Goal: Task Accomplishment & Management: Complete application form

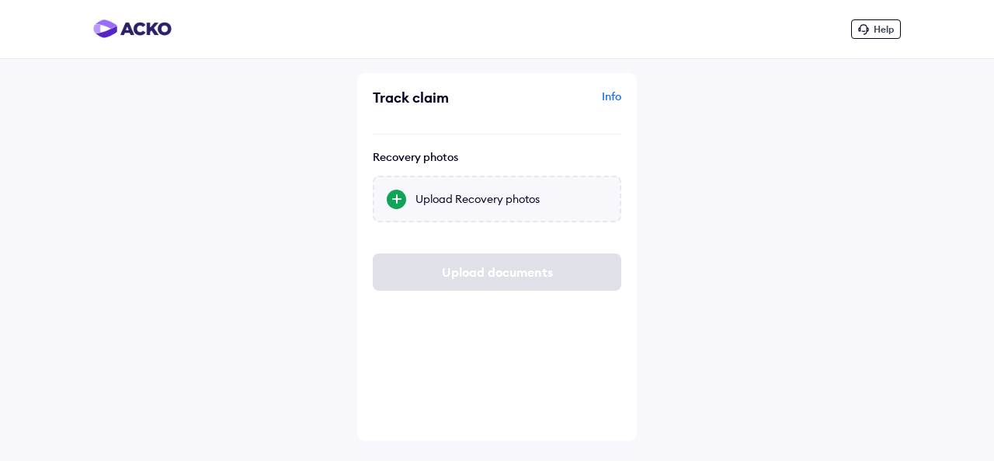
click at [391, 195] on div at bounding box center [396, 199] width 19 height 19
click at [0, 0] on input "Upload Recovery photos" at bounding box center [0, 0] width 0 height 0
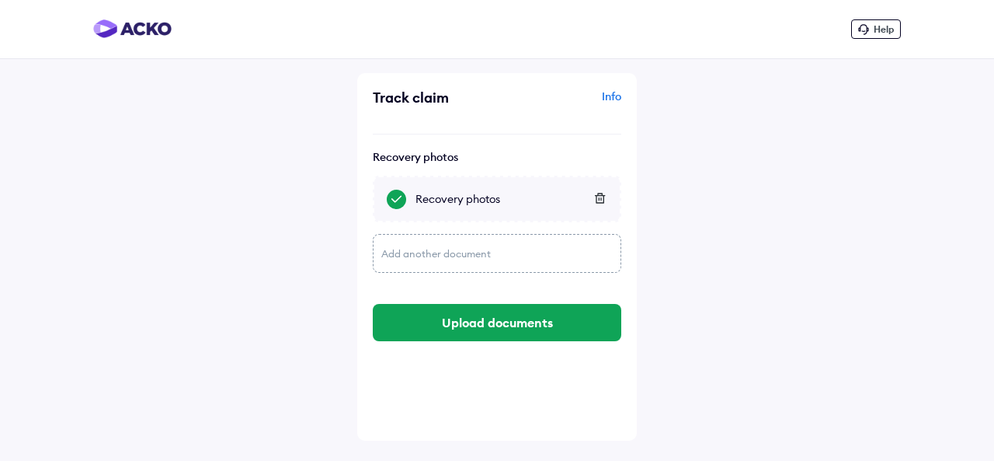
click at [405, 246] on div "Add another document" at bounding box center [497, 253] width 249 height 39
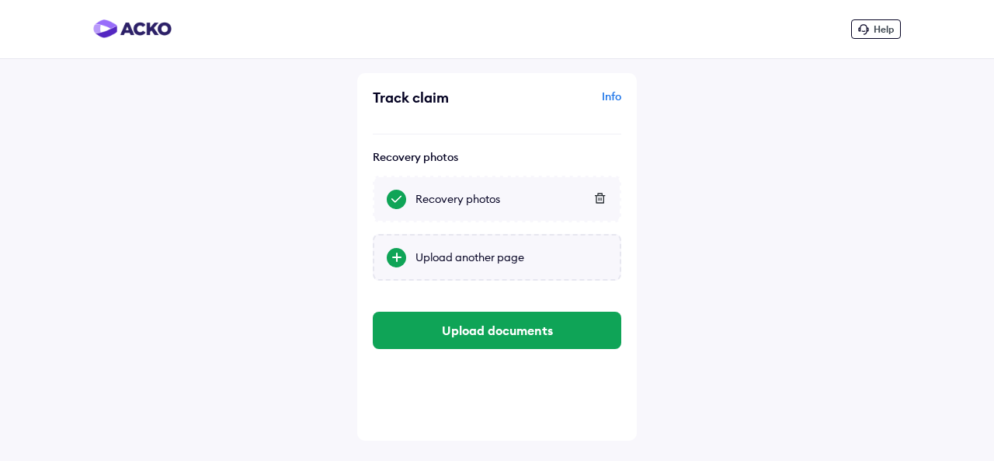
click at [398, 256] on div at bounding box center [396, 257] width 19 height 19
click at [0, 0] on input "Upload another page" at bounding box center [0, 0] width 0 height 0
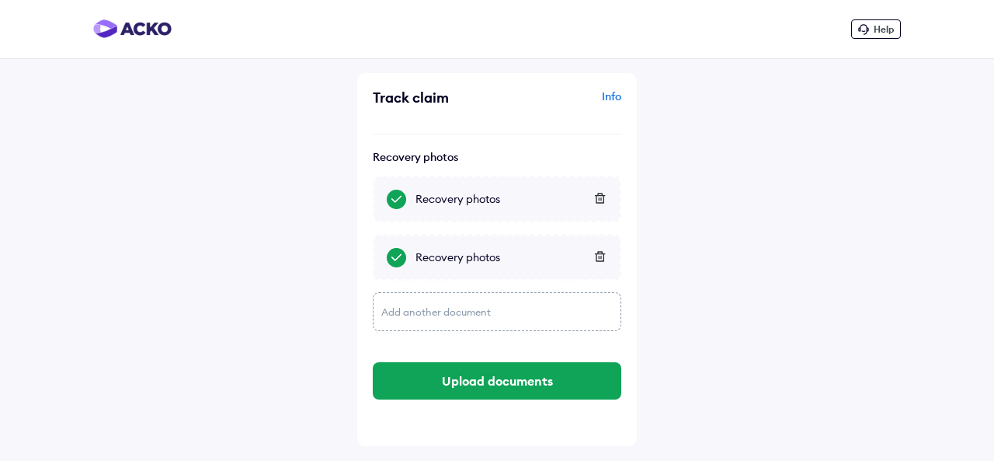
click at [401, 310] on div "Add another document" at bounding box center [497, 311] width 249 height 39
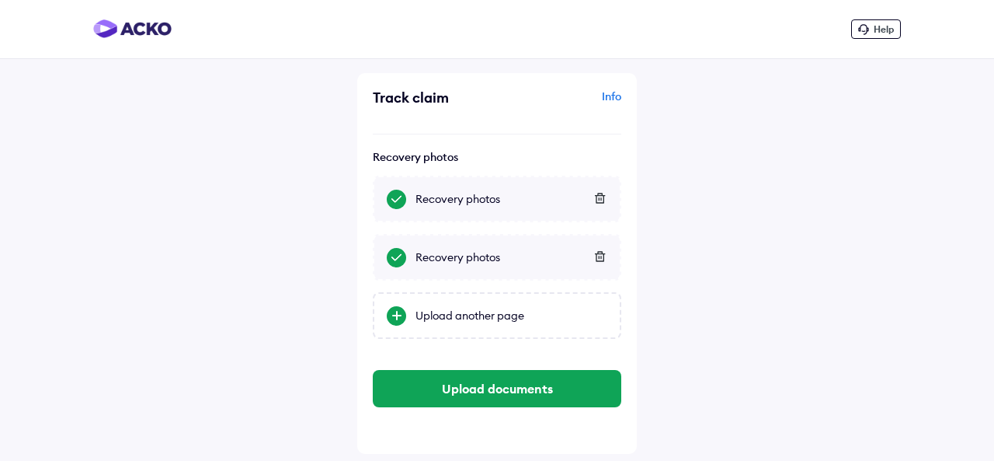
click at [401, 310] on div at bounding box center [396, 315] width 19 height 19
click at [0, 0] on input "Upload another page" at bounding box center [0, 0] width 0 height 0
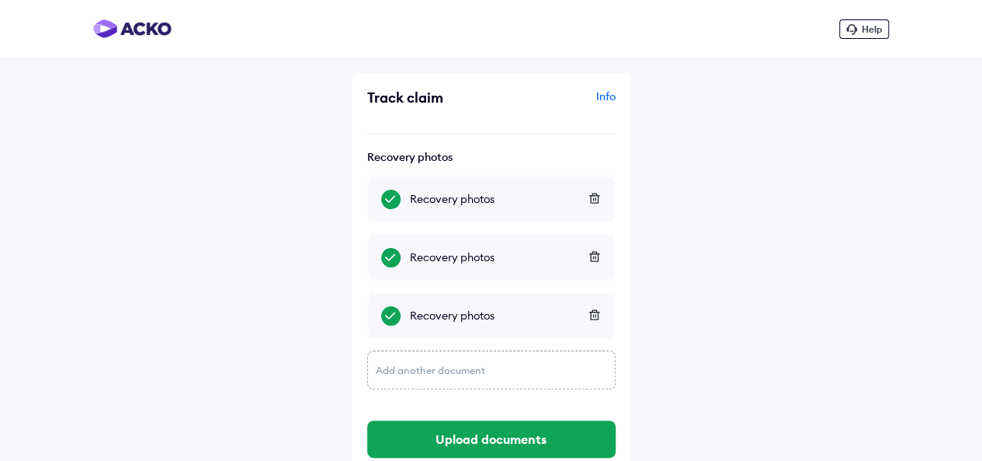
click at [398, 367] on div "Add another document" at bounding box center [491, 369] width 249 height 39
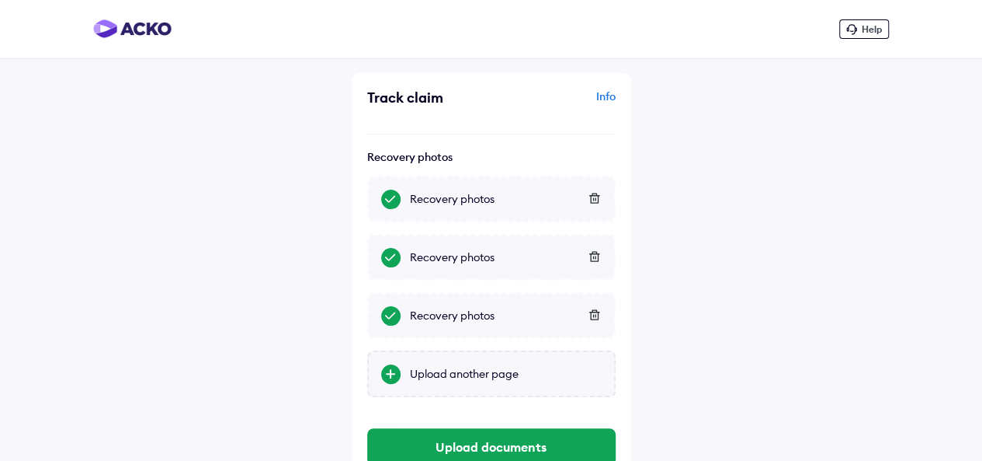
click at [391, 369] on div at bounding box center [390, 373] width 19 height 19
click at [0, 0] on input "Upload another page" at bounding box center [0, 0] width 0 height 0
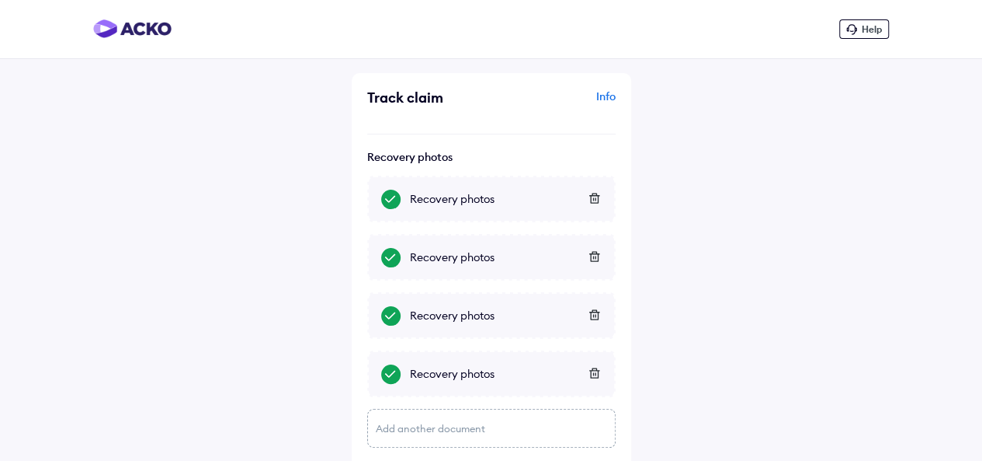
click at [397, 427] on div "Add another document" at bounding box center [491, 428] width 249 height 39
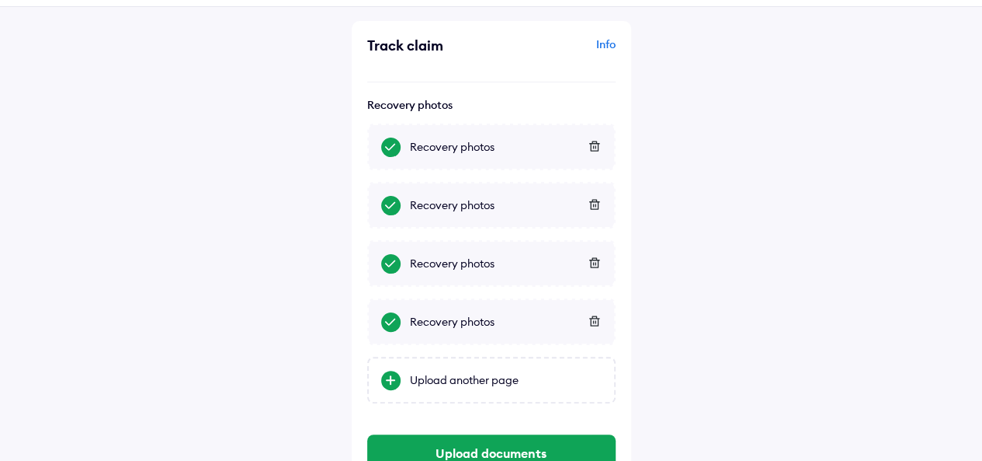
scroll to position [56, 0]
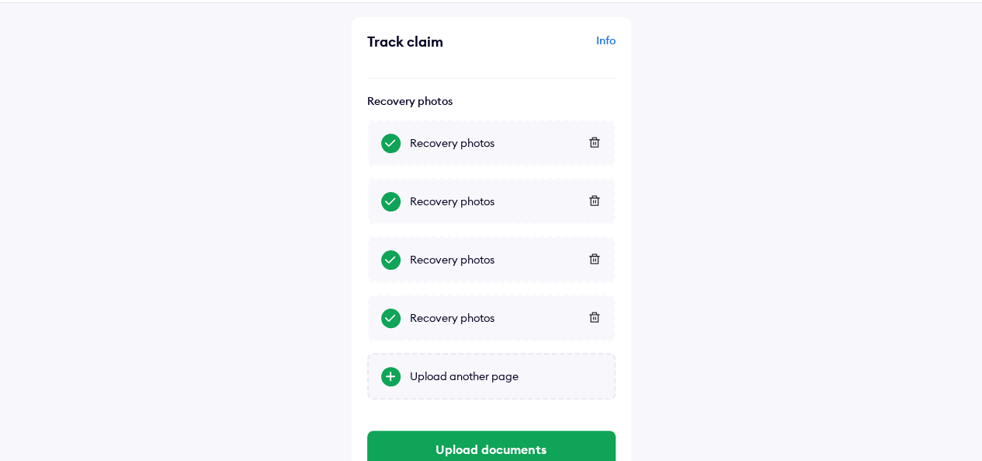
click at [388, 377] on div at bounding box center [390, 376] width 19 height 19
click at [0, 0] on input "Upload another page" at bounding box center [0, 0] width 0 height 0
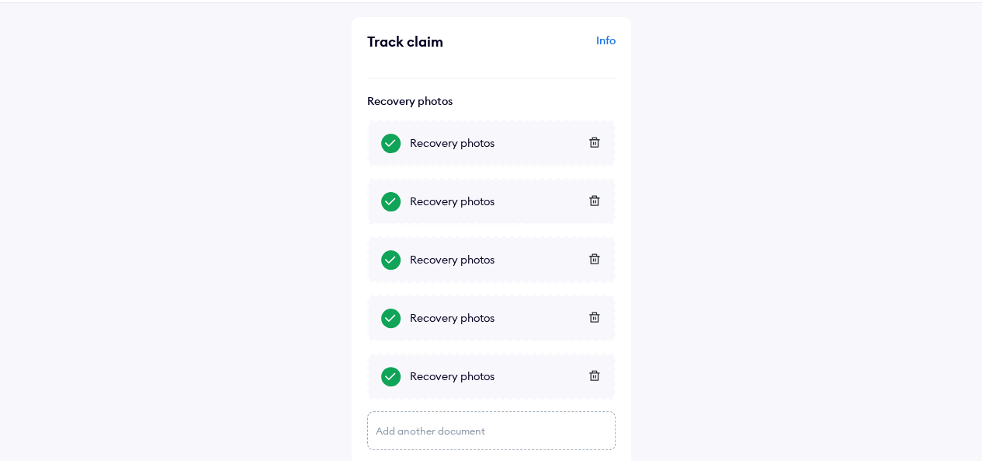
click at [399, 424] on div "Add another document" at bounding box center [491, 430] width 249 height 39
click at [391, 428] on div at bounding box center [390, 434] width 19 height 19
click at [0, 0] on input "Upload another page" at bounding box center [0, 0] width 0 height 0
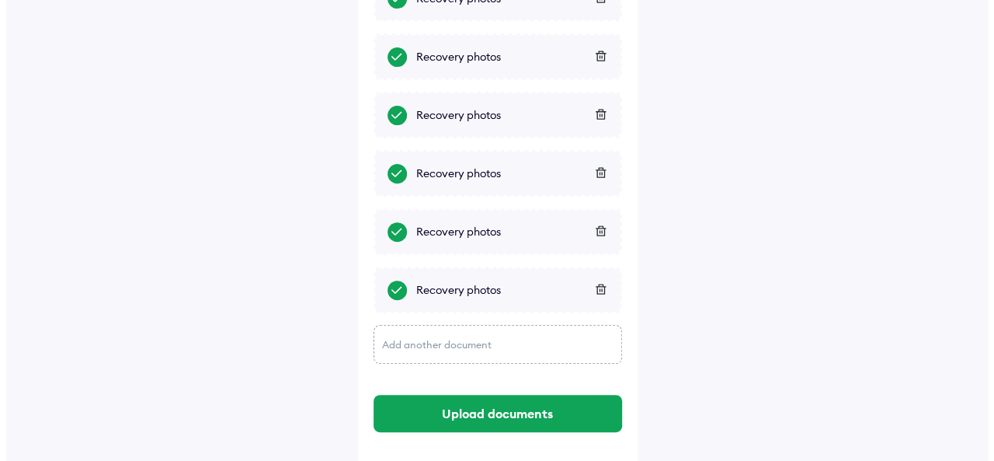
scroll to position [207, 0]
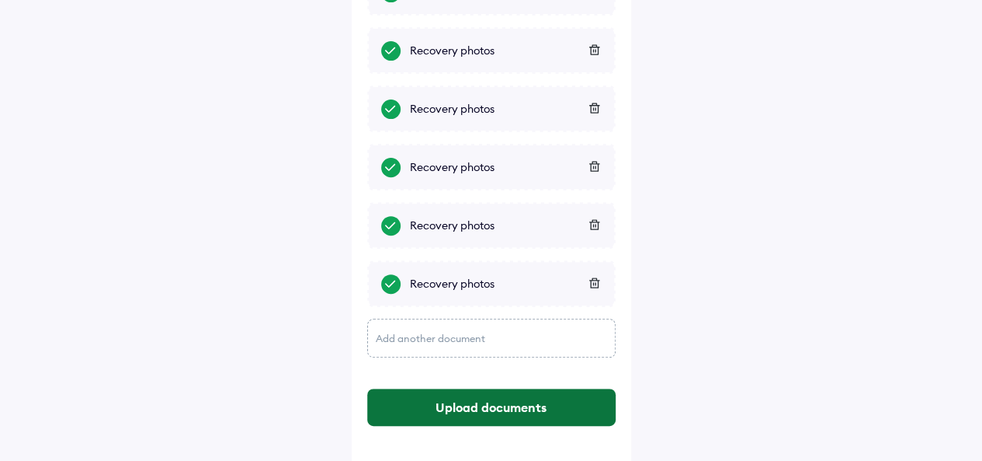
click at [469, 397] on button "Upload documents" at bounding box center [491, 406] width 249 height 37
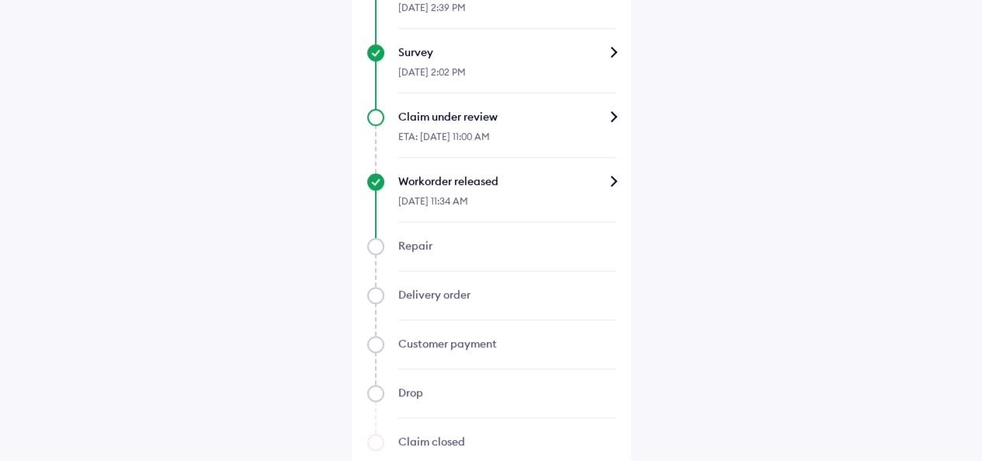
scroll to position [632, 0]
